Goal: Task Accomplishment & Management: Complete application form

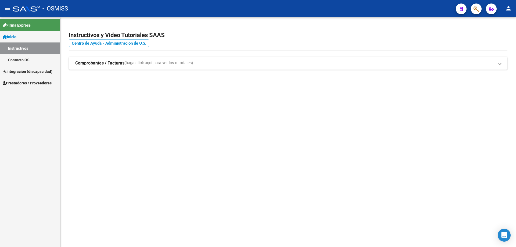
click at [21, 71] on span "Integración (discapacidad)" at bounding box center [28, 72] width 50 height 6
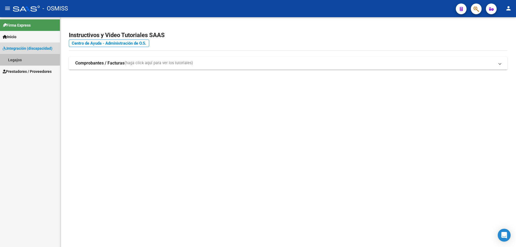
click at [16, 59] on link "Legajos" at bounding box center [30, 60] width 60 height 12
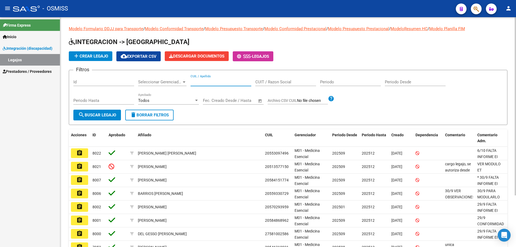
click at [216, 82] on input "CUIL / Apellido" at bounding box center [221, 82] width 61 height 5
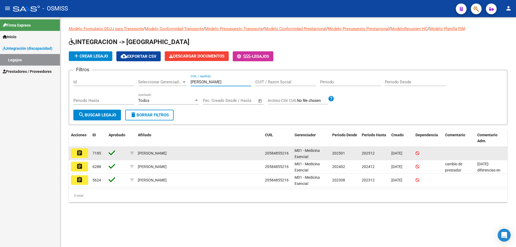
type input "[PERSON_NAME]"
click at [83, 154] on mat-icon "assignment" at bounding box center [79, 153] width 6 height 6
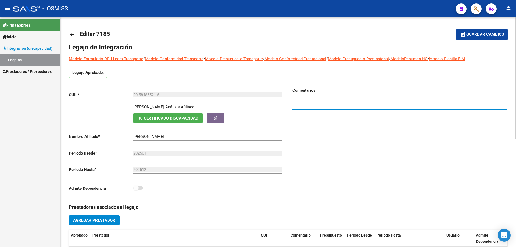
click at [339, 101] on textarea at bounding box center [400, 103] width 215 height 11
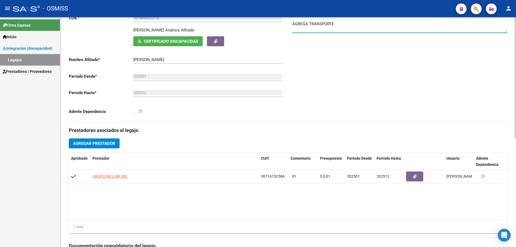
scroll to position [81, 0]
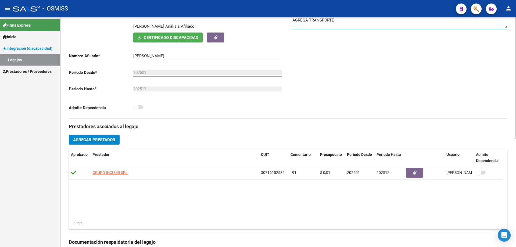
type textarea "AGREGA TRANSPORTE"
click at [102, 140] on span "Agregar Prestador" at bounding box center [94, 139] width 42 height 5
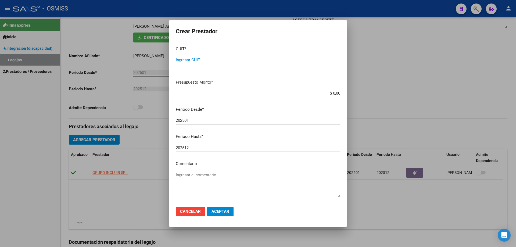
paste input "27-20412567-3"
type input "27-20412567-3"
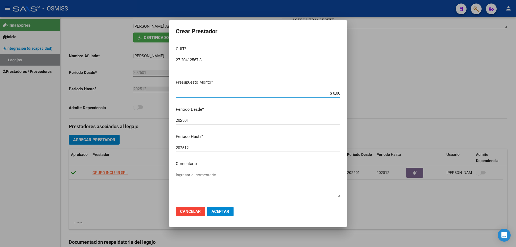
drag, startPoint x: 335, startPoint y: 93, endPoint x: 340, endPoint y: 93, distance: 4.8
click at [340, 93] on app-form-text-field "Presupuesto Monto * $ 0,00 Ingresar el monto" at bounding box center [260, 87] width 169 height 17
type input "$ 0,01"
drag, startPoint x: 183, startPoint y: 119, endPoint x: 198, endPoint y: 122, distance: 14.8
click at [198, 122] on input "202501" at bounding box center [258, 120] width 165 height 5
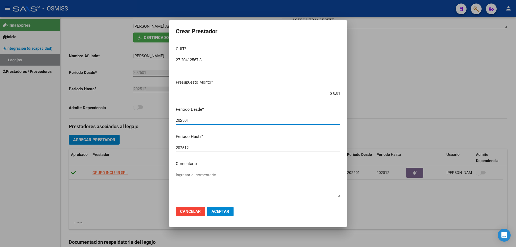
click at [191, 121] on input "202501" at bounding box center [258, 120] width 165 height 5
drag, startPoint x: 190, startPoint y: 120, endPoint x: 185, endPoint y: 120, distance: 5.4
click at [185, 120] on input "202501" at bounding box center [258, 120] width 165 height 5
drag, startPoint x: 186, startPoint y: 120, endPoint x: 192, endPoint y: 122, distance: 5.6
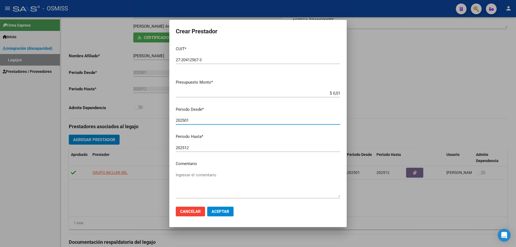
click at [192, 122] on input "202501" at bounding box center [258, 120] width 165 height 5
type input "202510"
click at [223, 213] on span "Aceptar" at bounding box center [221, 211] width 18 height 5
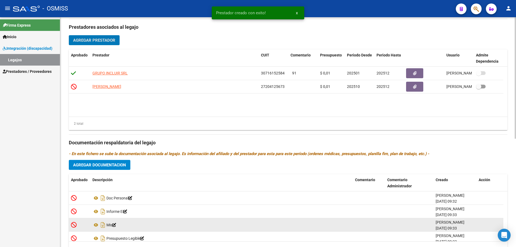
scroll to position [205, 0]
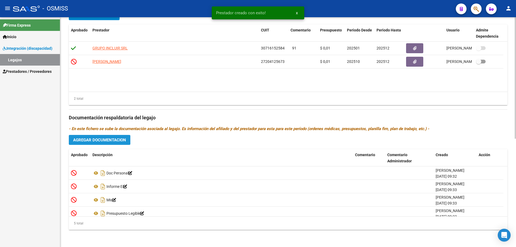
click at [93, 140] on span "Agregar Documentacion" at bounding box center [99, 140] width 53 height 5
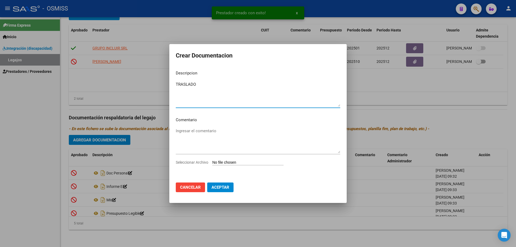
type textarea "TRASLADO"
click at [238, 164] on input "Seleccionar Archivo" at bounding box center [247, 162] width 71 height 5
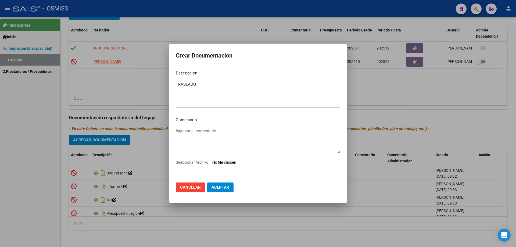
type input "C:\fakepath\traslado [PERSON_NAME].pdf"
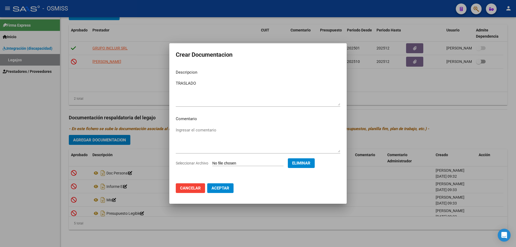
click at [219, 188] on span "Aceptar" at bounding box center [221, 188] width 18 height 5
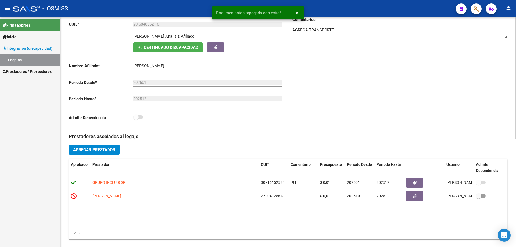
scroll to position [0, 0]
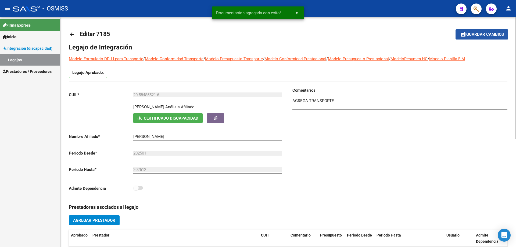
click at [470, 35] on span "Guardar cambios" at bounding box center [486, 34] width 38 height 5
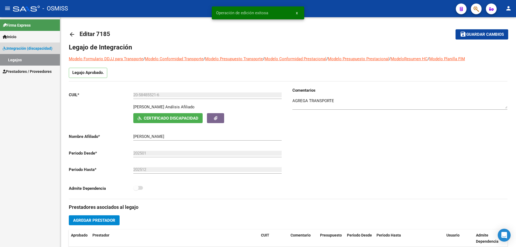
click at [32, 59] on link "Legajos" at bounding box center [30, 60] width 60 height 12
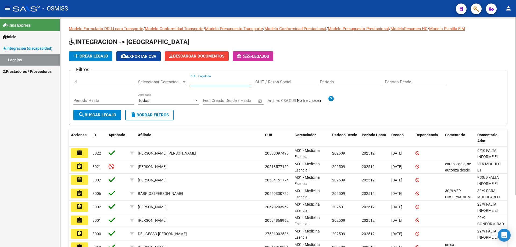
click at [211, 83] on input "CUIL / Apellido" at bounding box center [221, 82] width 61 height 5
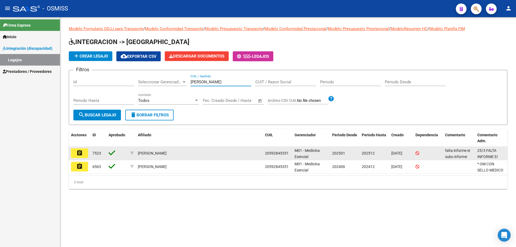
type input "[PERSON_NAME]"
click at [83, 153] on button "assignment" at bounding box center [79, 153] width 17 height 10
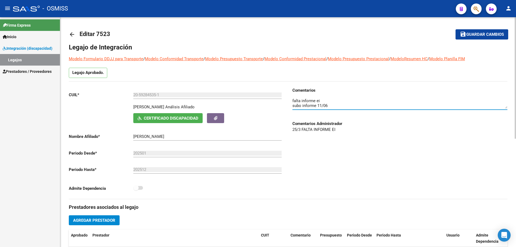
click at [342, 105] on textarea at bounding box center [400, 103] width 215 height 11
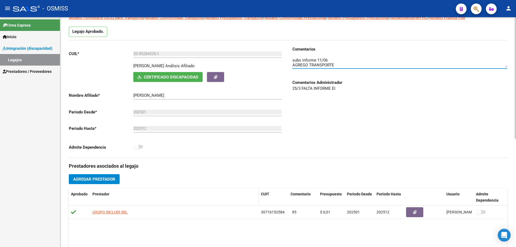
scroll to position [81, 0]
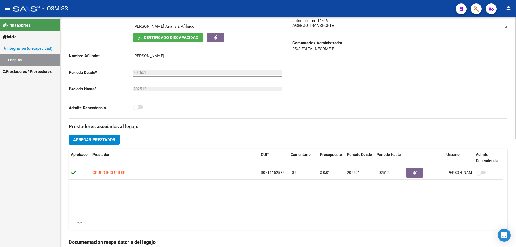
type textarea "falta informe ei subo informe 11/06 AGREGO TRANSPORTE"
click at [102, 136] on button "Agregar Prestador" at bounding box center [94, 140] width 51 height 10
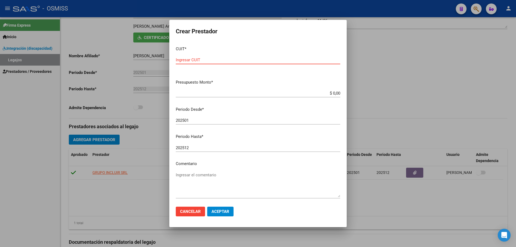
paste input "27-20412567-3"
type input "27-20412567-3"
drag, startPoint x: 334, startPoint y: 93, endPoint x: 344, endPoint y: 94, distance: 10.0
click at [344, 94] on mat-dialog-content "CUIT * 27-20412567-3 Ingresar CUIT ARCA Padrón Presupuesto Monto * $ 0,00 Ingre…" at bounding box center [258, 122] width 178 height 161
type input "$ 0,01"
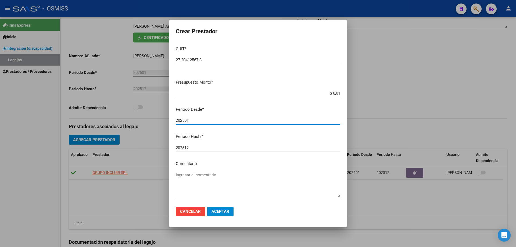
drag, startPoint x: 187, startPoint y: 121, endPoint x: 196, endPoint y: 122, distance: 9.2
click at [196, 122] on input "202501" at bounding box center [258, 120] width 165 height 5
type input "202510"
click at [220, 214] on span "Aceptar" at bounding box center [221, 211] width 18 height 5
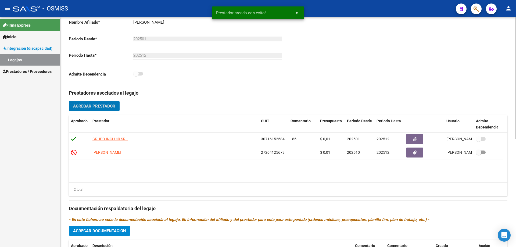
scroll to position [188, 0]
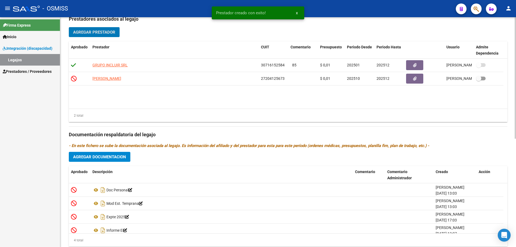
click at [100, 154] on button "Agregar Documentacion" at bounding box center [100, 157] width 62 height 10
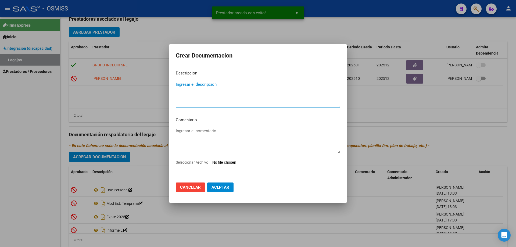
type textarea "S"
type textarea "TRASLADO"
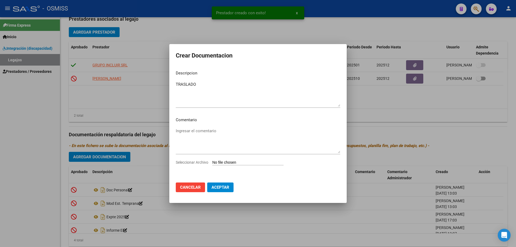
click at [222, 163] on input "Seleccionar Archivo" at bounding box center [247, 162] width 71 height 5
type input "C:\fakepath\TRASLADO [PERSON_NAME].pdf"
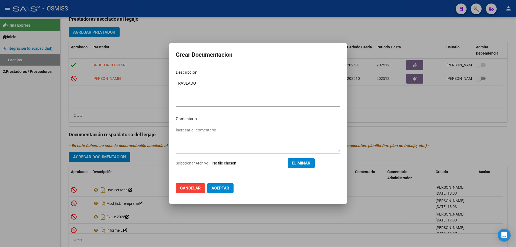
click at [224, 188] on span "Aceptar" at bounding box center [221, 188] width 18 height 5
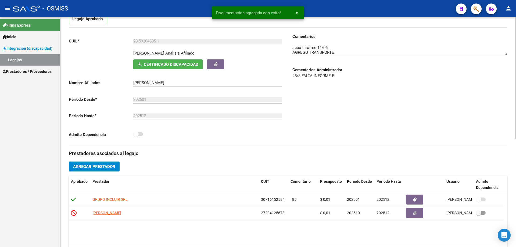
scroll to position [0, 0]
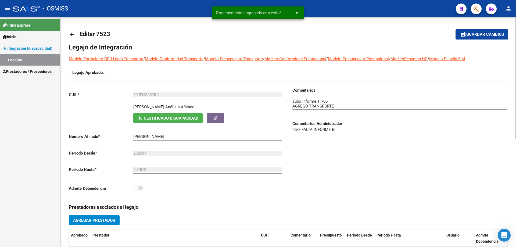
click at [494, 37] on span "Guardar cambios" at bounding box center [486, 34] width 38 height 5
click at [25, 60] on link "Legajos" at bounding box center [30, 60] width 60 height 12
